Goal: Transaction & Acquisition: Book appointment/travel/reservation

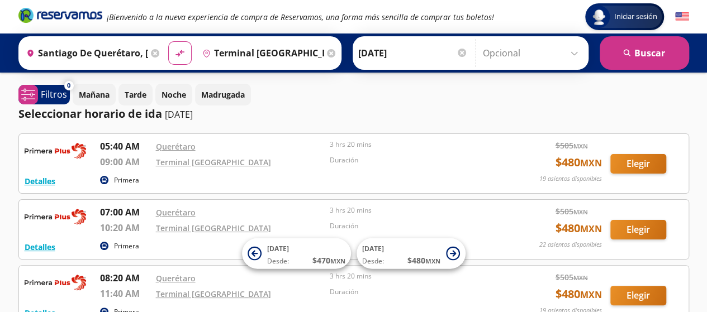
click at [382, 53] on input "[DATE]" at bounding box center [413, 53] width 110 height 28
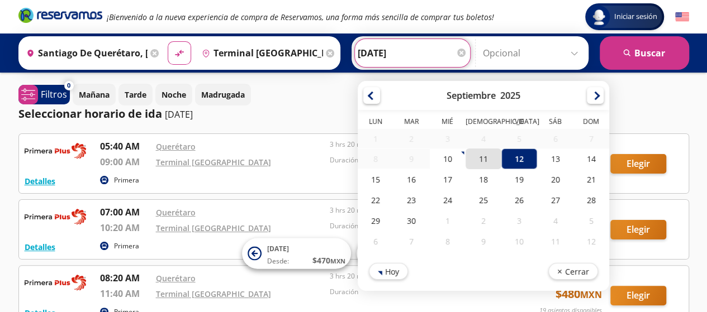
click at [475, 153] on div "11" at bounding box center [483, 159] width 36 height 21
type input "[DATE]"
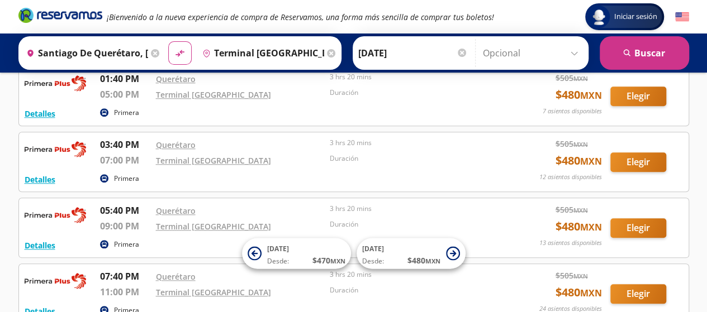
scroll to position [464, 0]
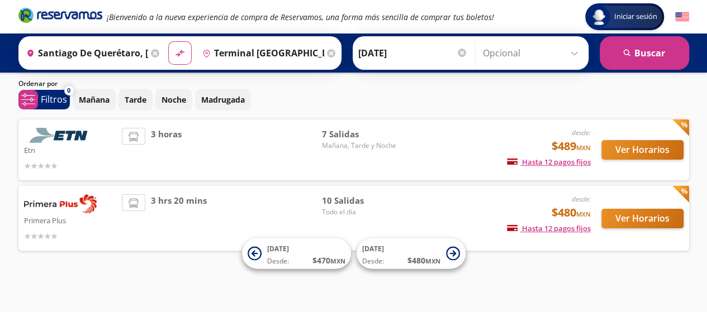
scroll to position [32, 0]
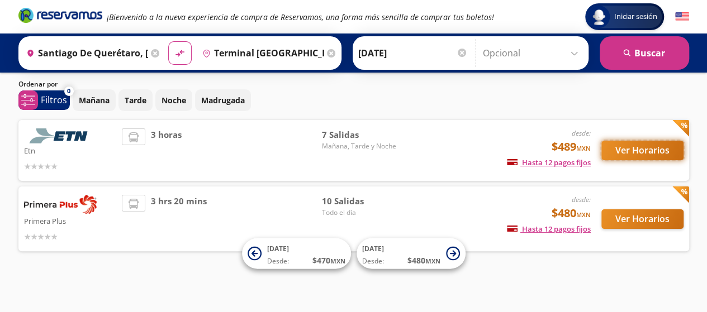
click at [629, 141] on button "Ver Horarios" at bounding box center [642, 151] width 82 height 20
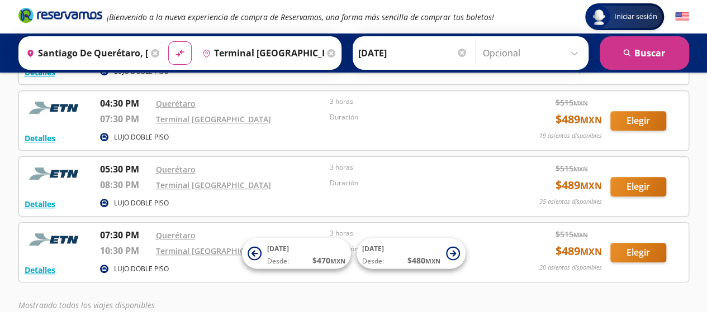
scroll to position [307, 0]
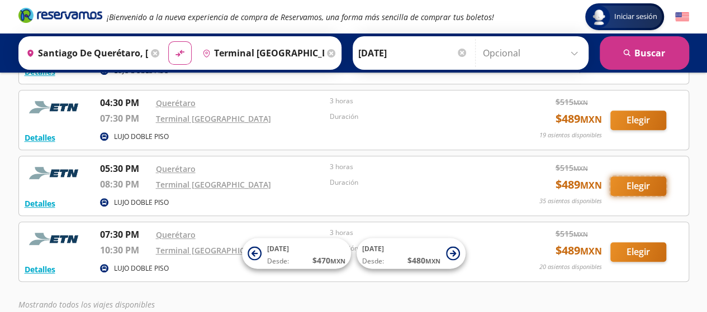
click at [647, 187] on button "Elegir" at bounding box center [638, 187] width 56 height 20
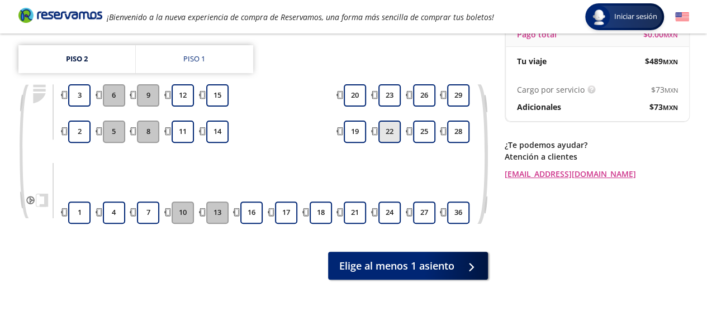
scroll to position [152, 0]
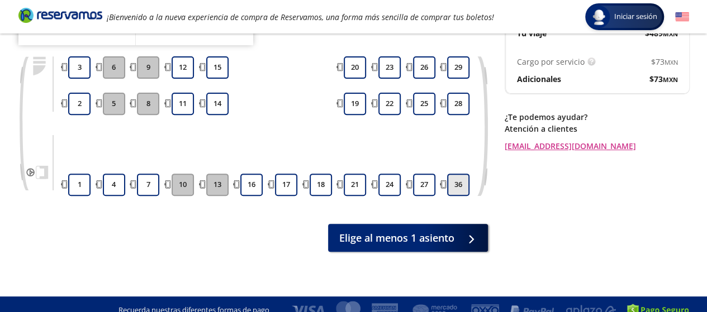
click at [458, 178] on button "36" at bounding box center [458, 185] width 22 height 22
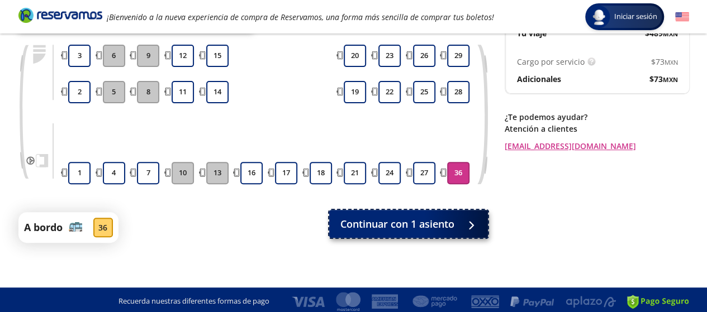
click at [435, 225] on span "Continuar con 1 asiento" at bounding box center [397, 224] width 114 height 15
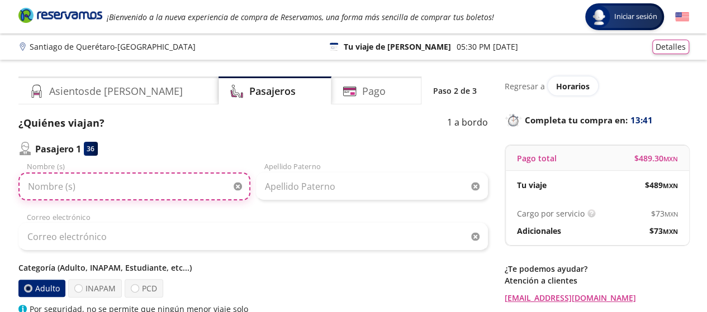
click at [188, 187] on input "Nombre (s)" at bounding box center [134, 187] width 232 height 28
type input "[PERSON_NAME]"
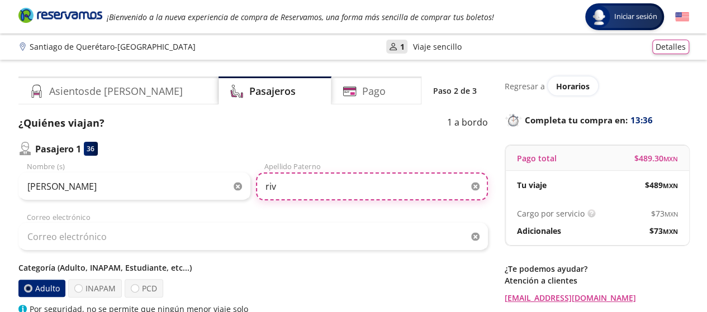
type input "[PERSON_NAME]"
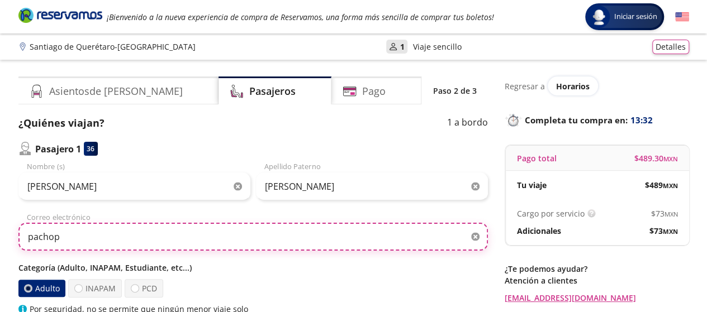
type input "[EMAIL_ADDRESS][DOMAIN_NAME]"
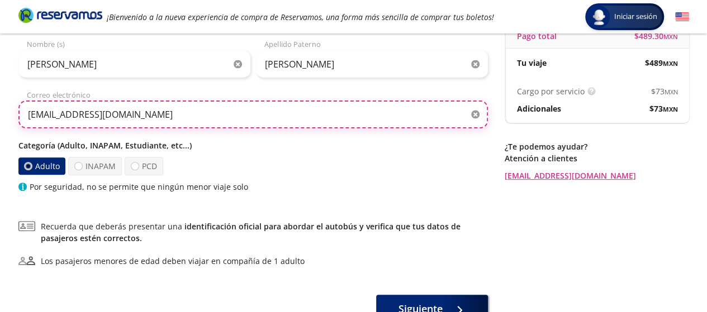
scroll to position [163, 0]
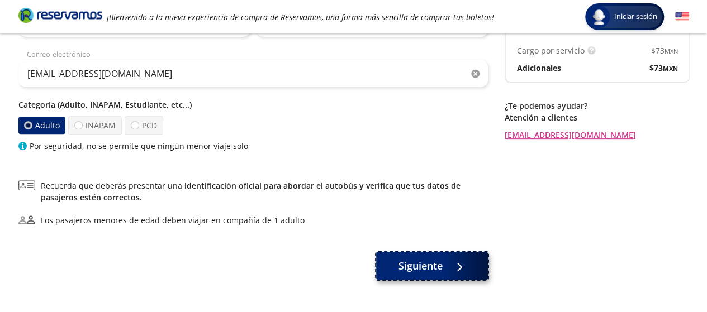
click at [428, 270] on span "Siguiente" at bounding box center [421, 266] width 44 height 15
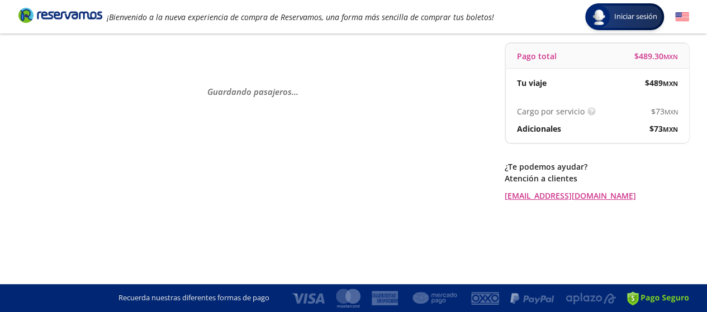
scroll to position [0, 0]
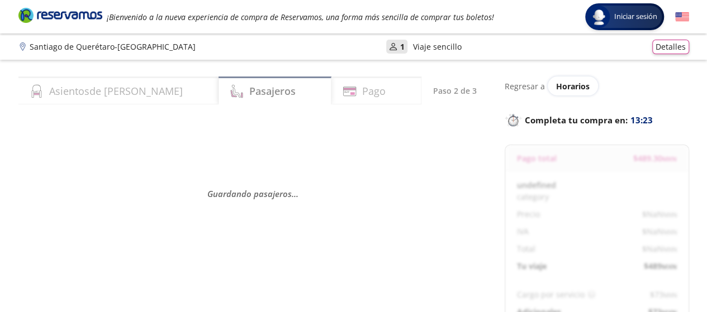
select select "MX"
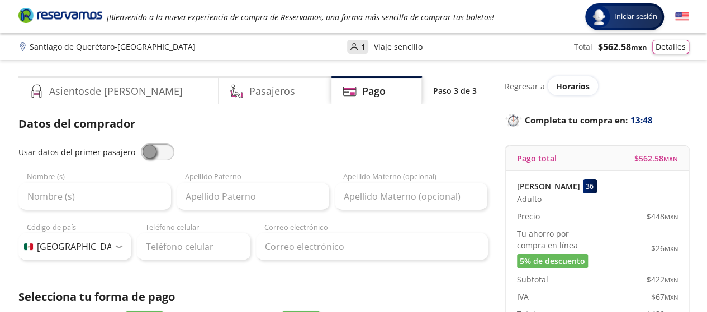
click at [149, 156] on span at bounding box center [158, 152] width 34 height 17
click at [141, 144] on input "checkbox" at bounding box center [141, 144] width 0 height 0
type input "[PERSON_NAME]"
type input "[EMAIL_ADDRESS][DOMAIN_NAME]"
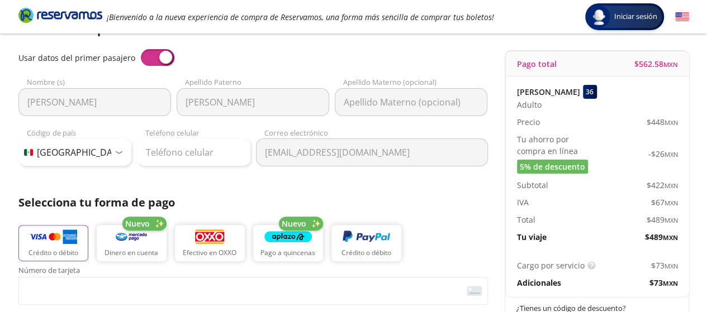
scroll to position [95, 0]
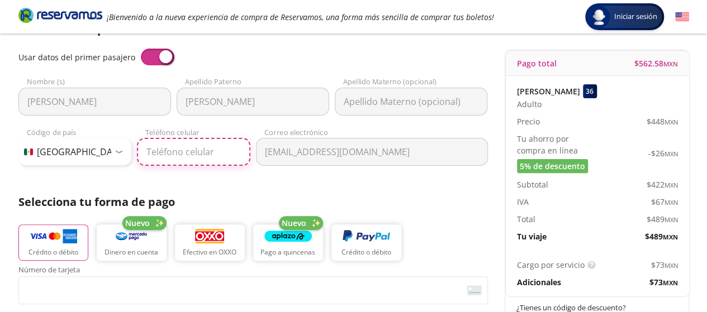
click at [192, 160] on input "Teléfono celular" at bounding box center [193, 152] width 113 height 28
type input "[PHONE_NUMBER]"
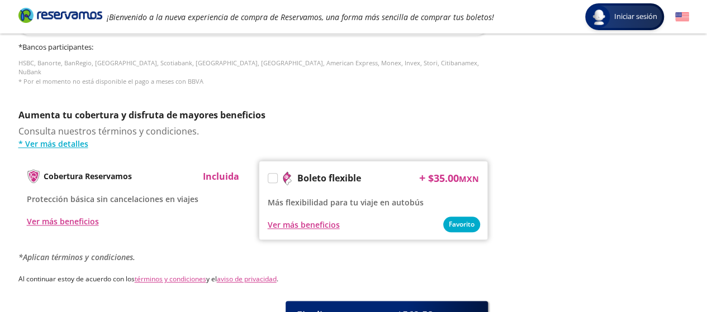
scroll to position [604, 0]
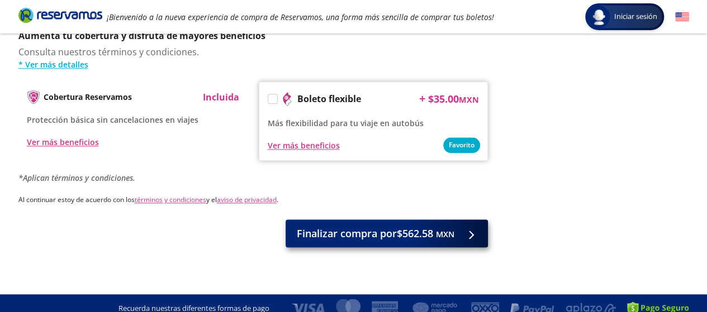
type input "[PERSON_NAME]"
click at [354, 230] on span "Finalizar compra por $562.58 MXN" at bounding box center [376, 233] width 158 height 15
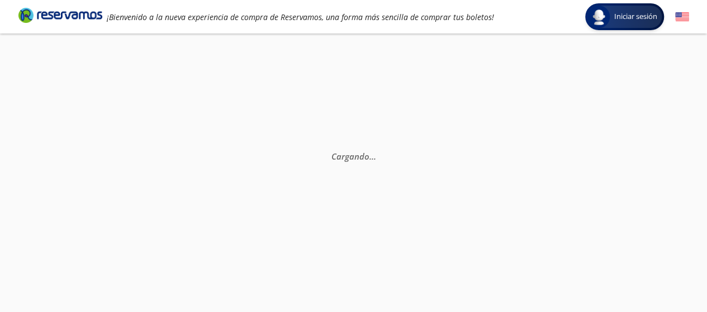
scroll to position [31, 0]
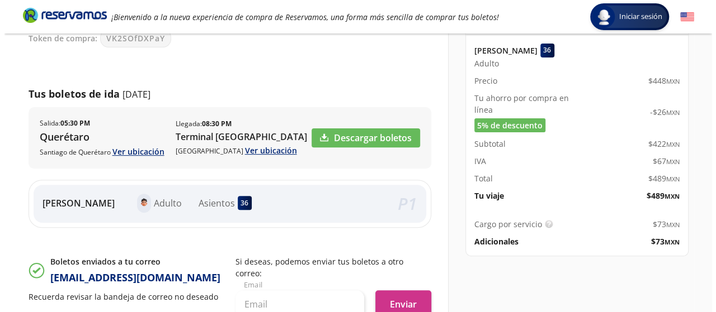
scroll to position [120, 0]
